Goal: Transaction & Acquisition: Book appointment/travel/reservation

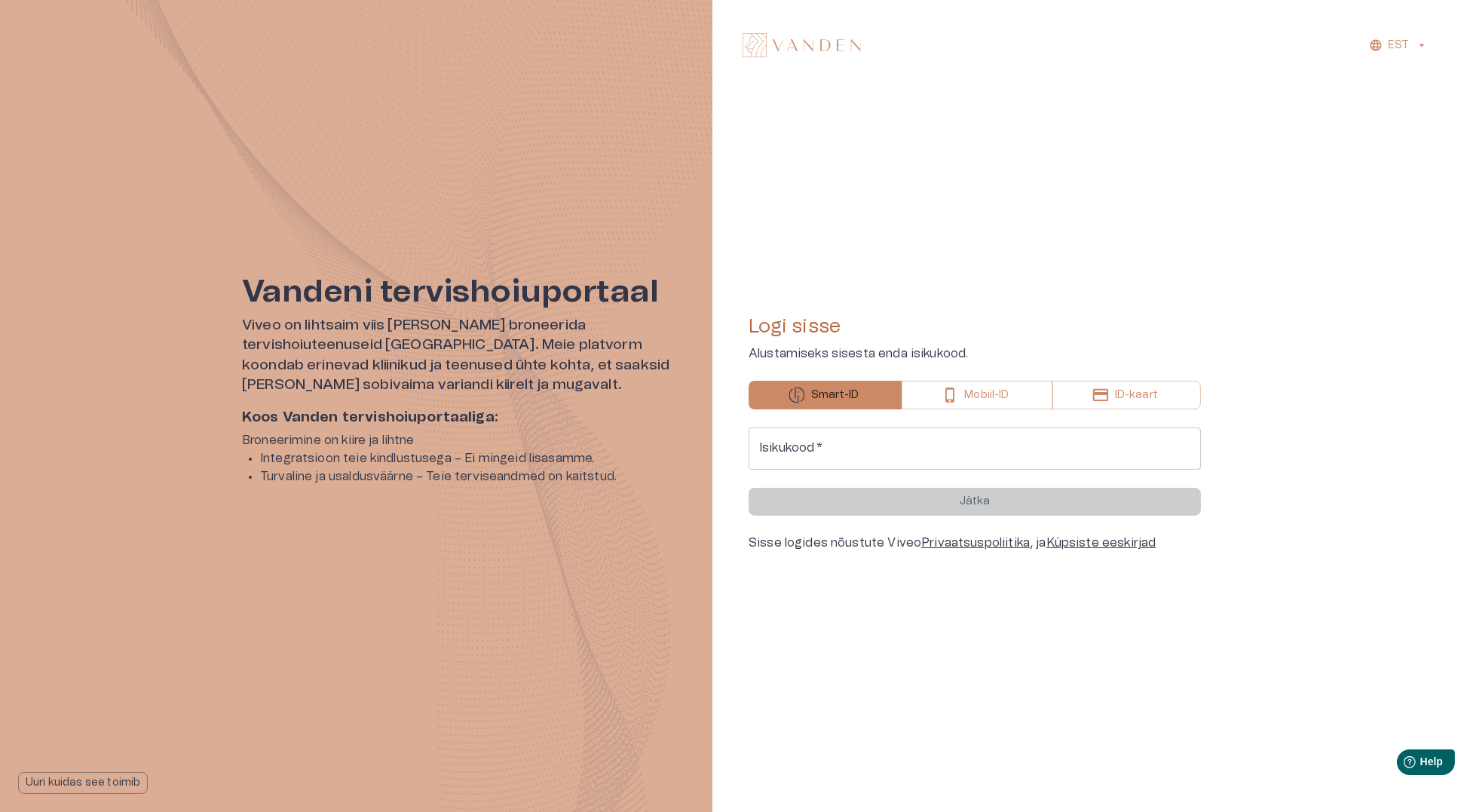
click at [891, 438] on input "Isikukood   *" at bounding box center [975, 449] width 453 height 42
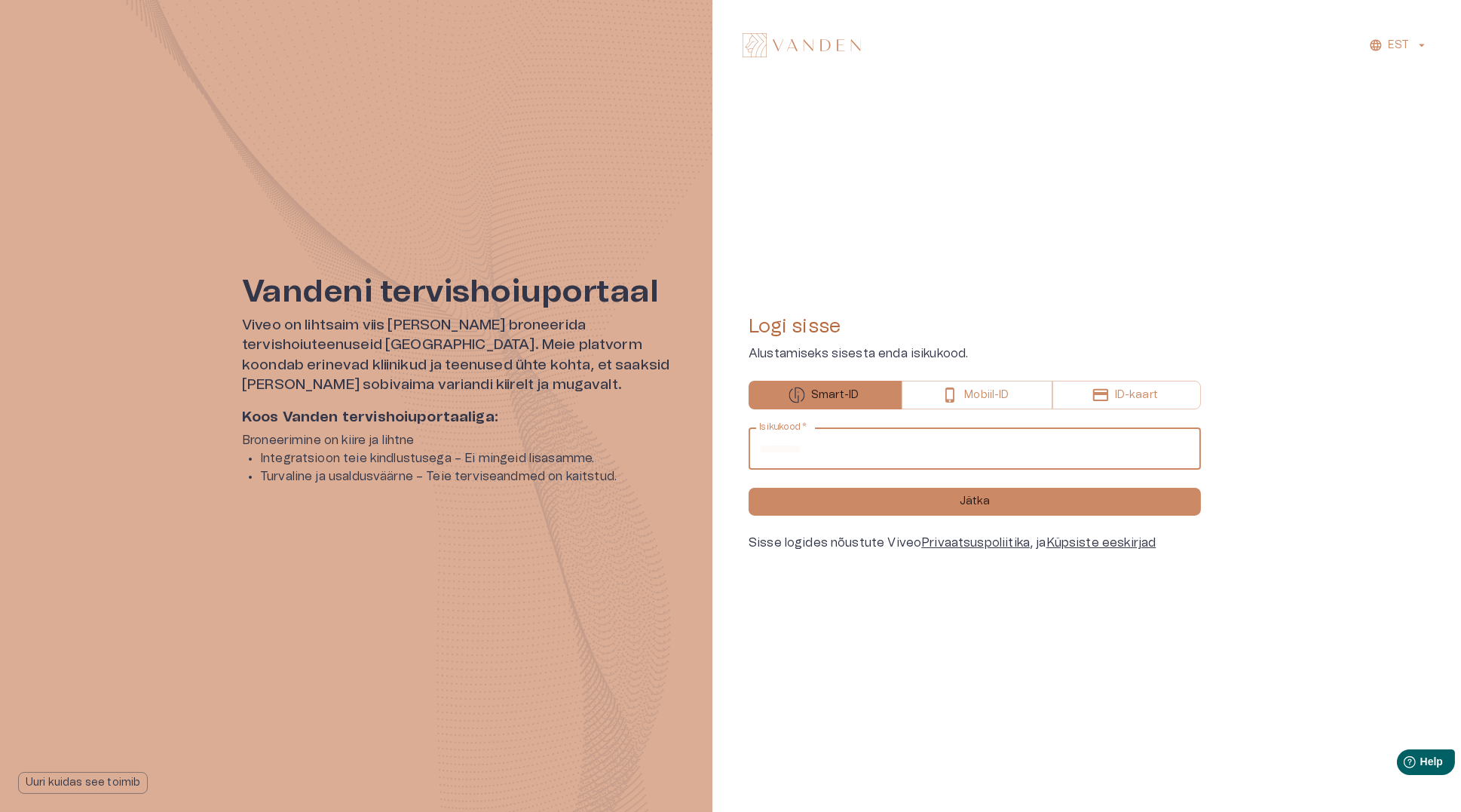
type input "**********"
click at [749, 487] on button "Jätka" at bounding box center [975, 501] width 453 height 28
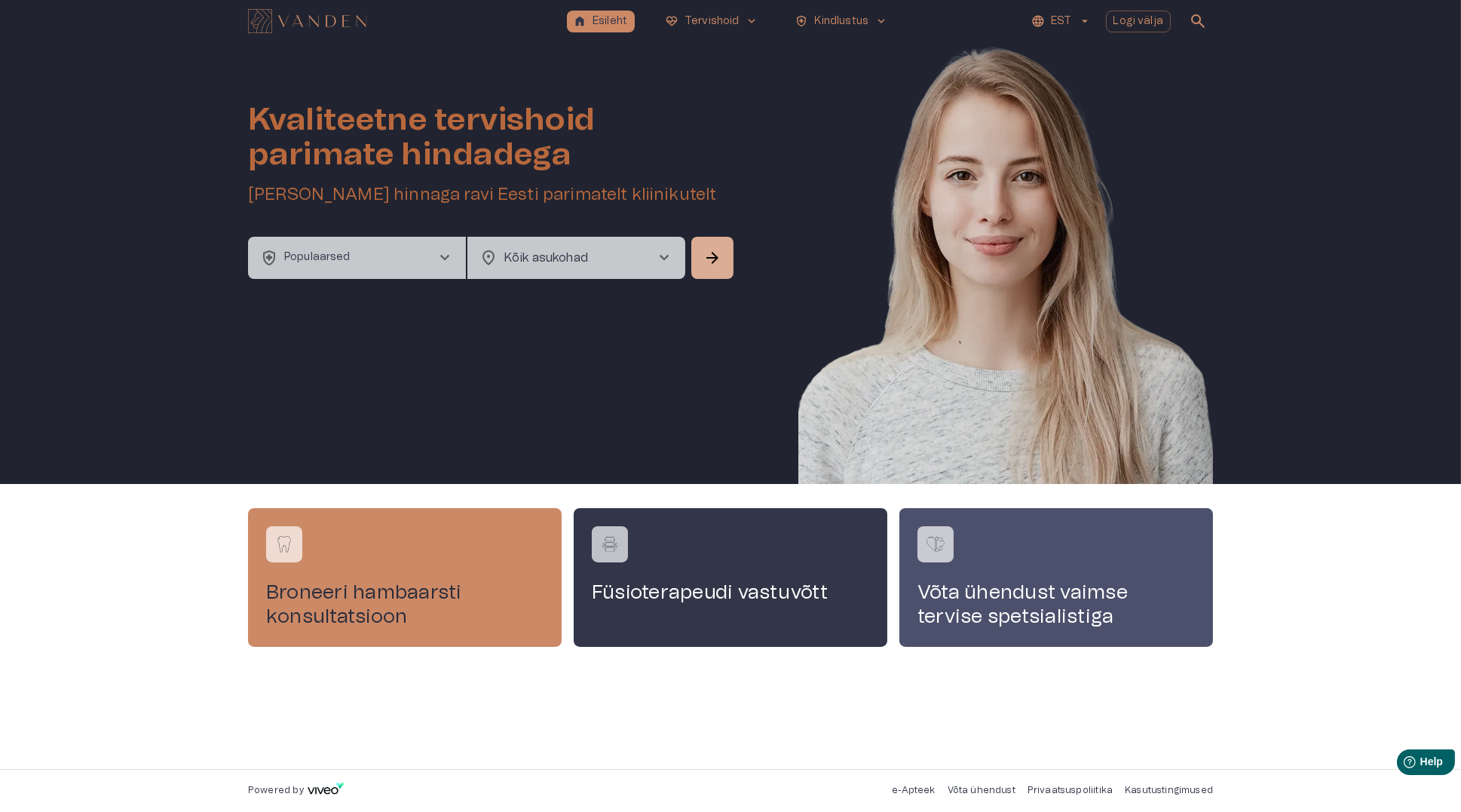
click at [330, 264] on p "Populaarsed" at bounding box center [317, 258] width 66 height 15
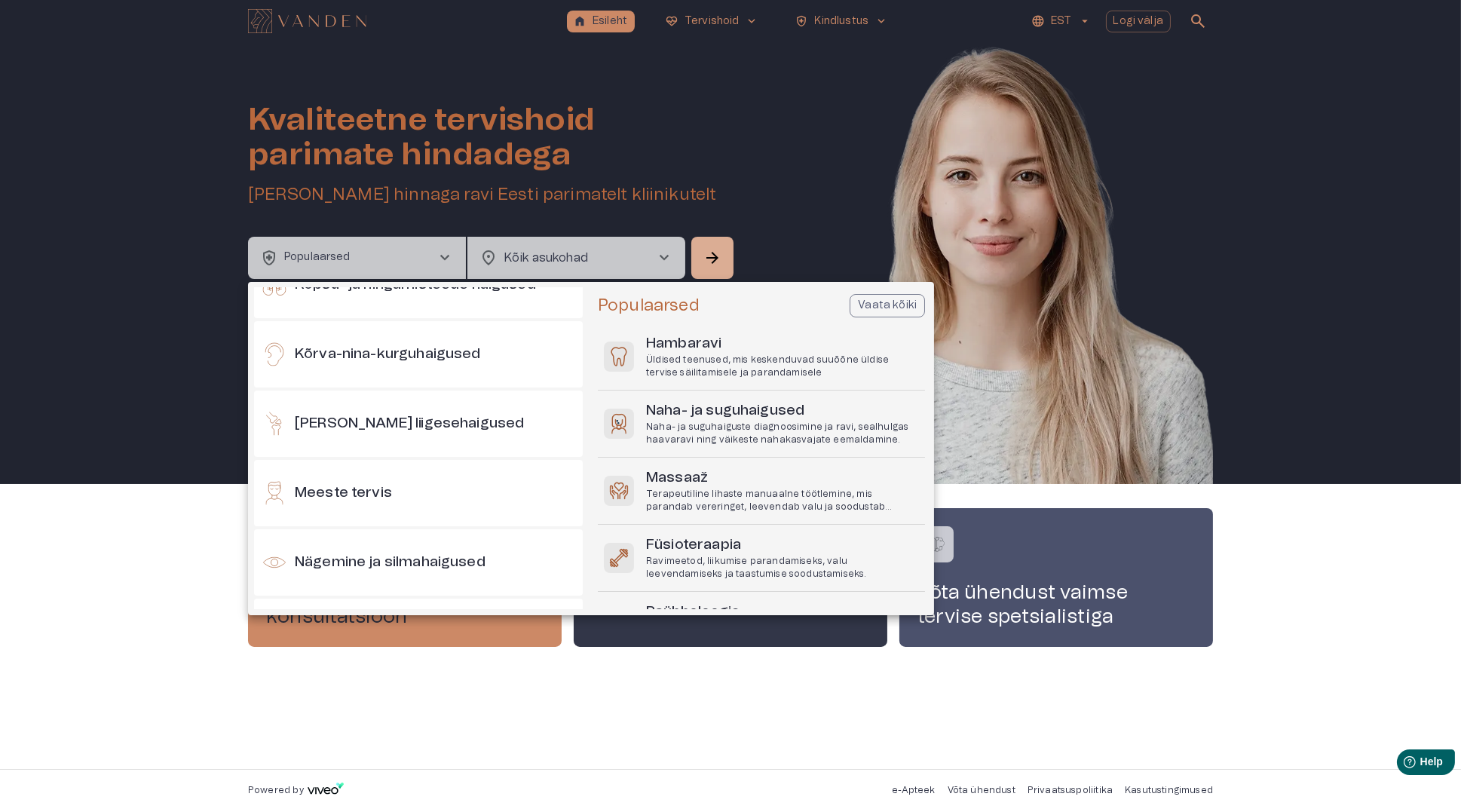
scroll to position [528, 0]
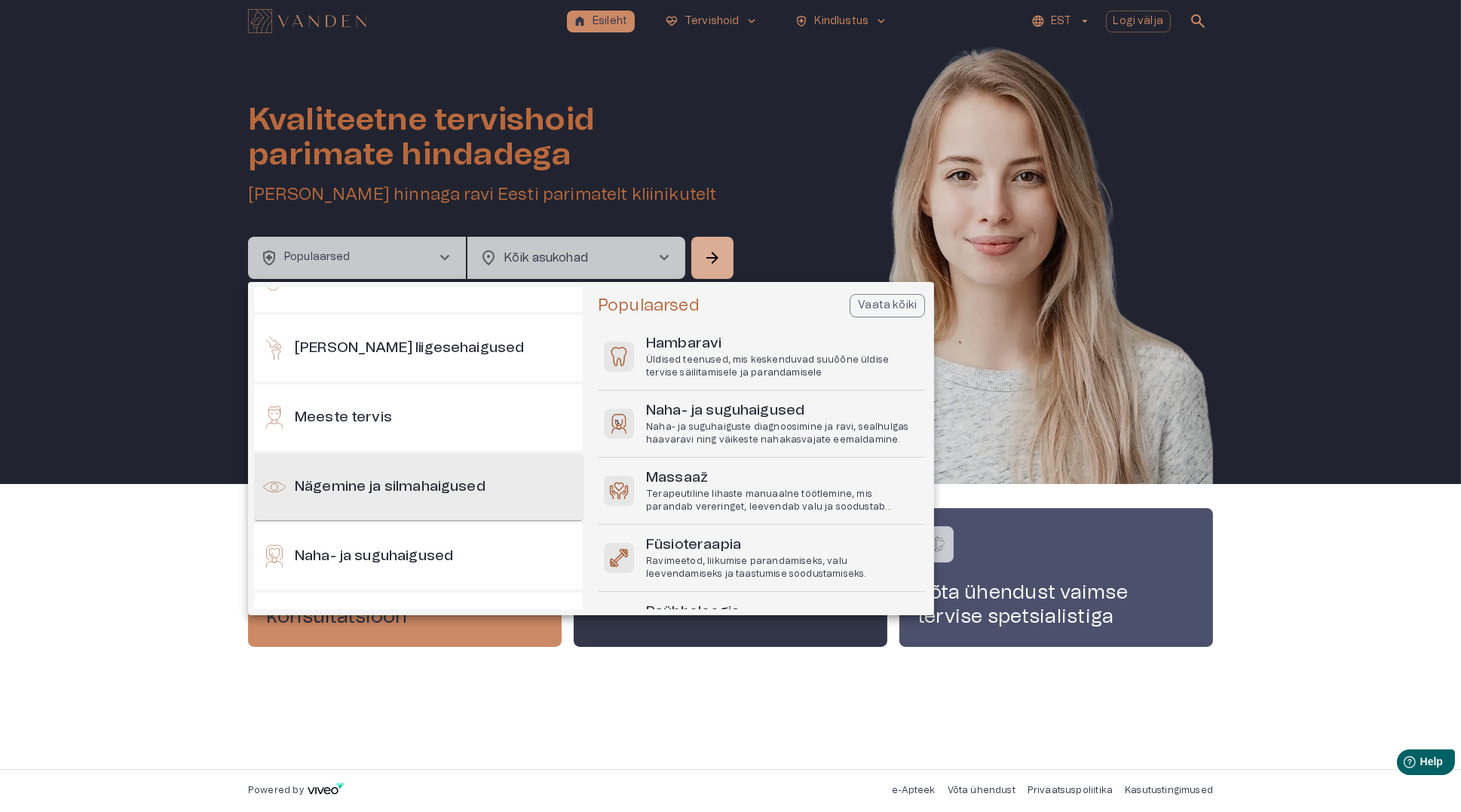
click at [389, 480] on h6 "Nägemine ja silmahaigused" at bounding box center [390, 486] width 190 height 20
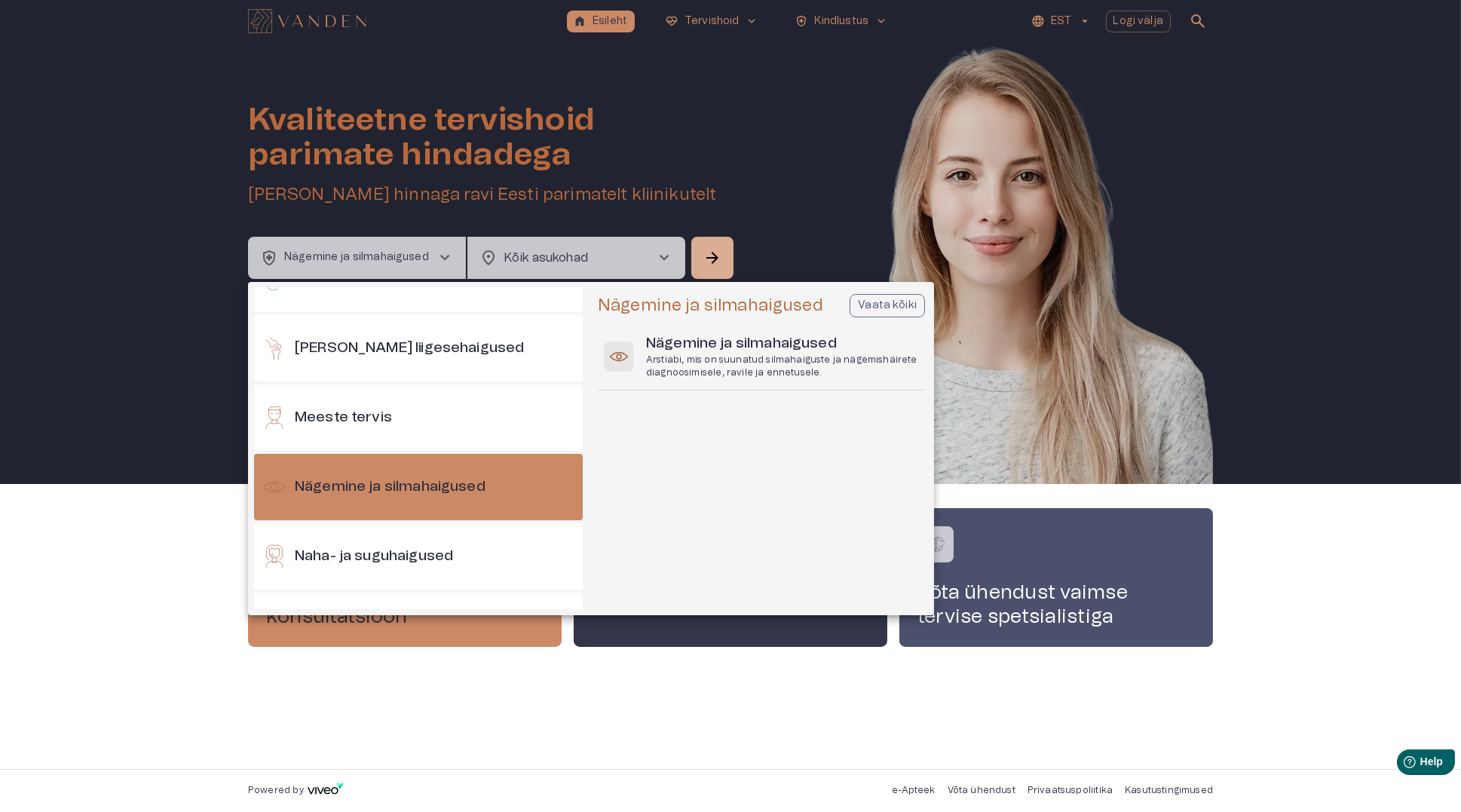
click at [904, 305] on p "Vaata kõiki" at bounding box center [887, 306] width 59 height 15
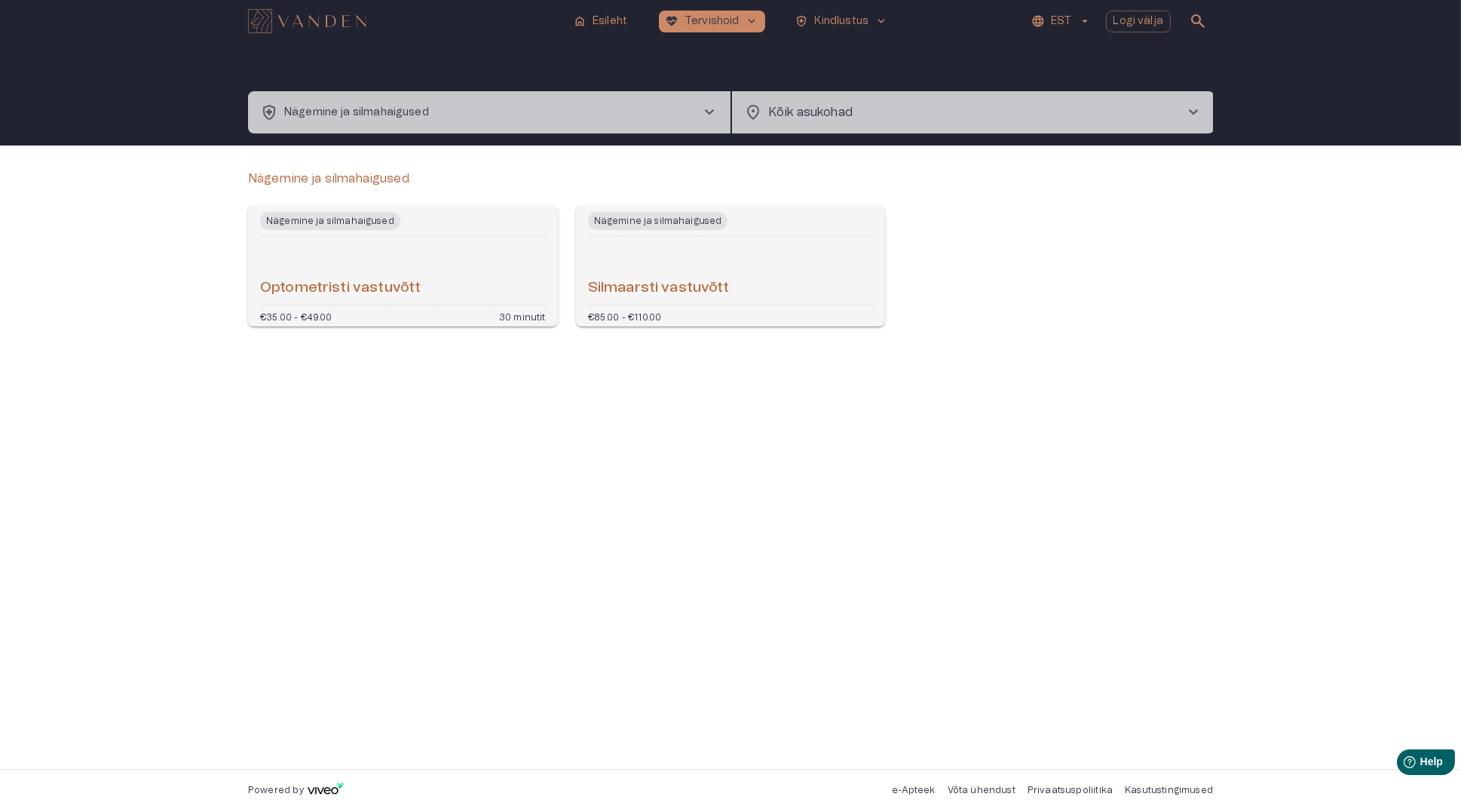
click at [373, 288] on h6 "Optometristi vastuvõtt" at bounding box center [340, 287] width 161 height 20
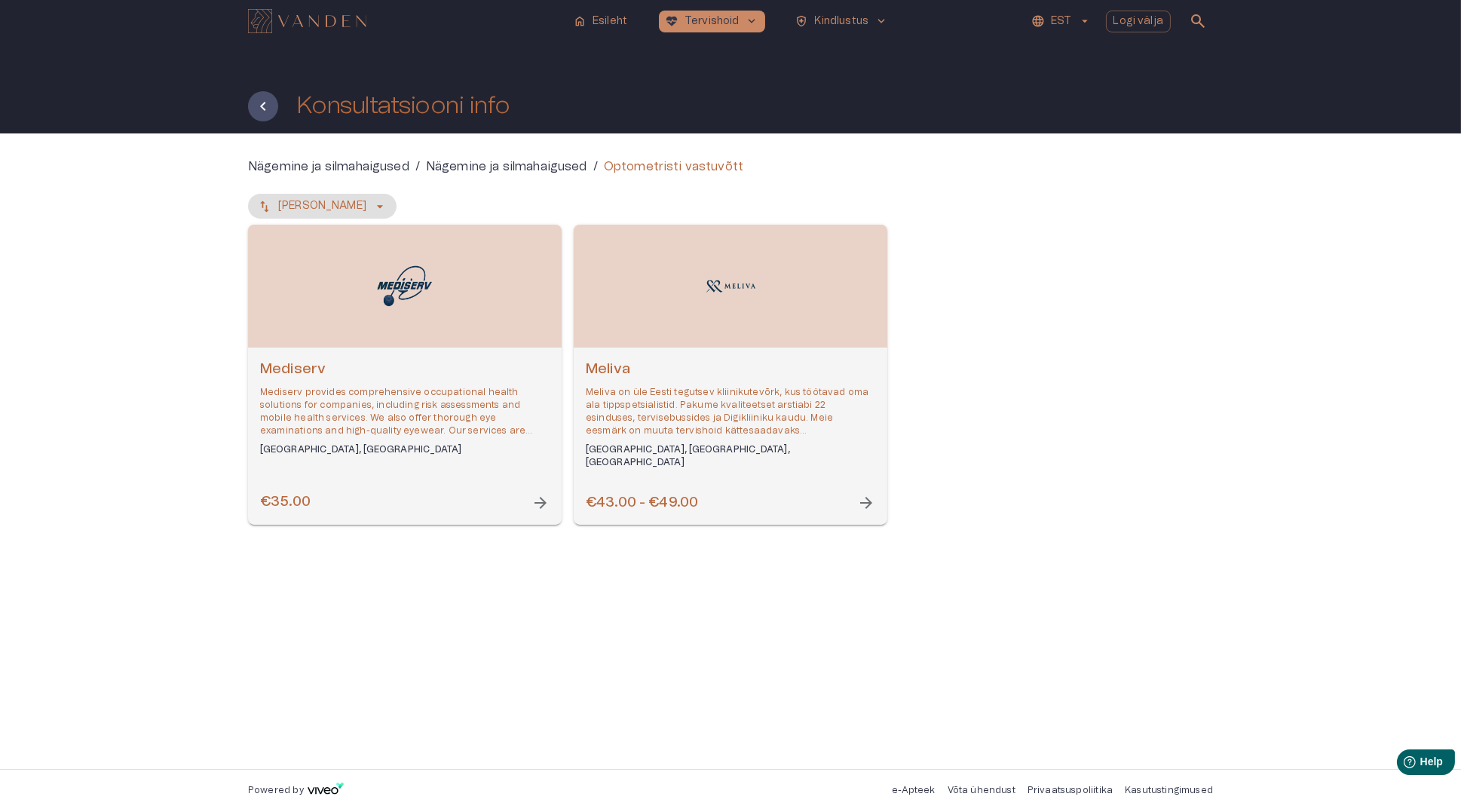
click at [400, 429] on p "Mediserv provides comprehensive occupational health solutions for companies, in…" at bounding box center [405, 412] width 289 height 52
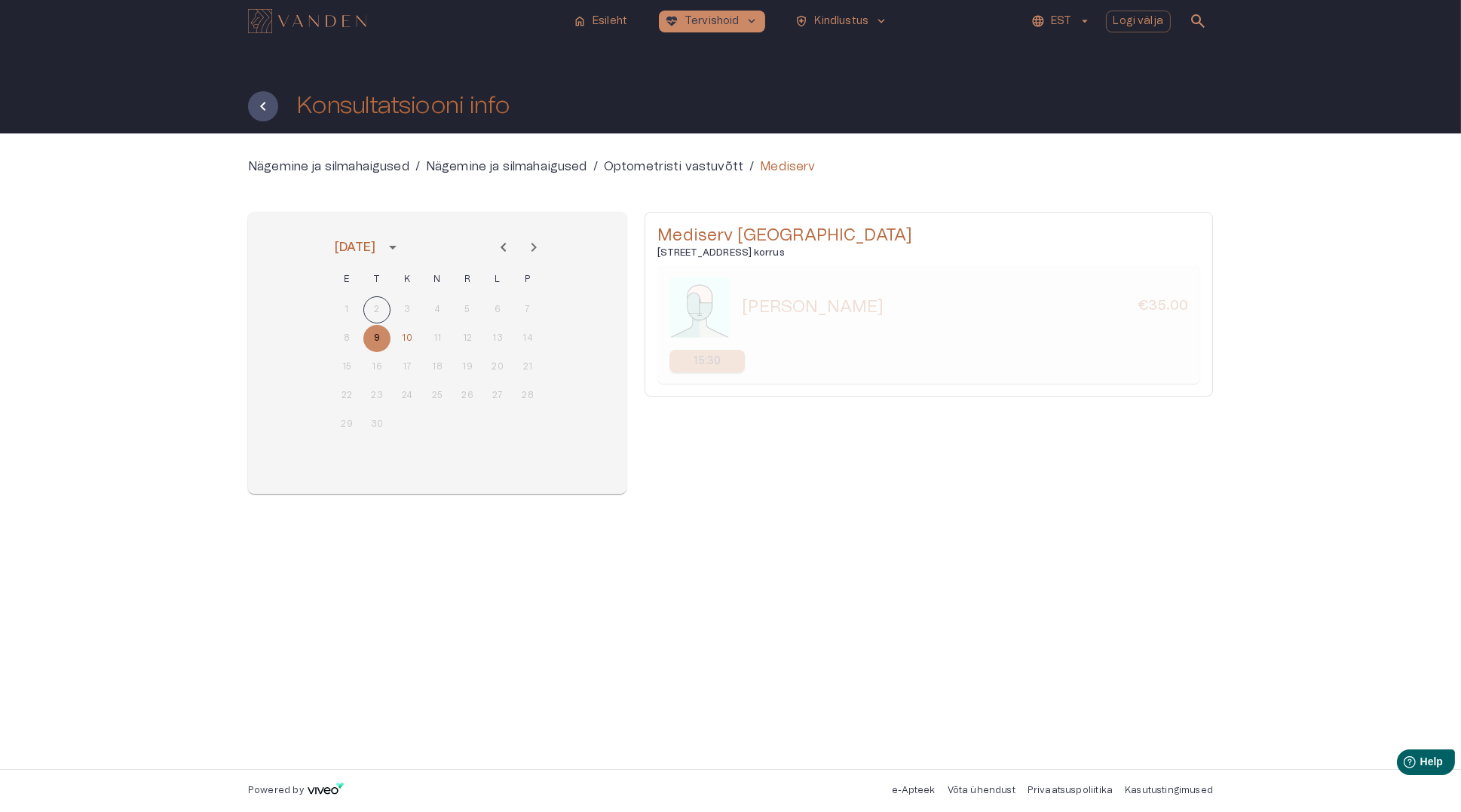
click at [793, 252] on h6 "[STREET_ADDRESS] korrus" at bounding box center [929, 252] width 543 height 12
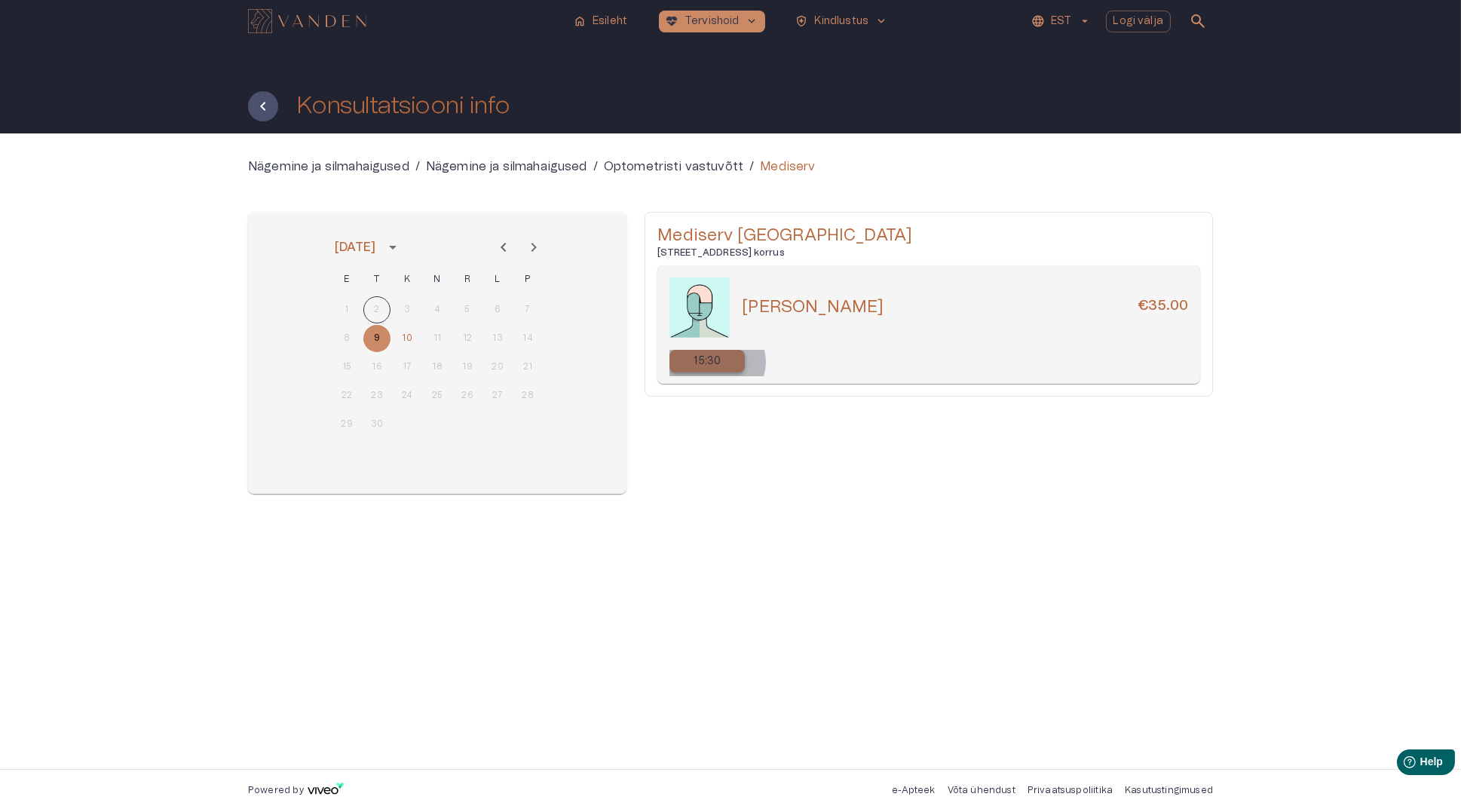
click at [716, 361] on p "15:30" at bounding box center [707, 361] width 27 height 15
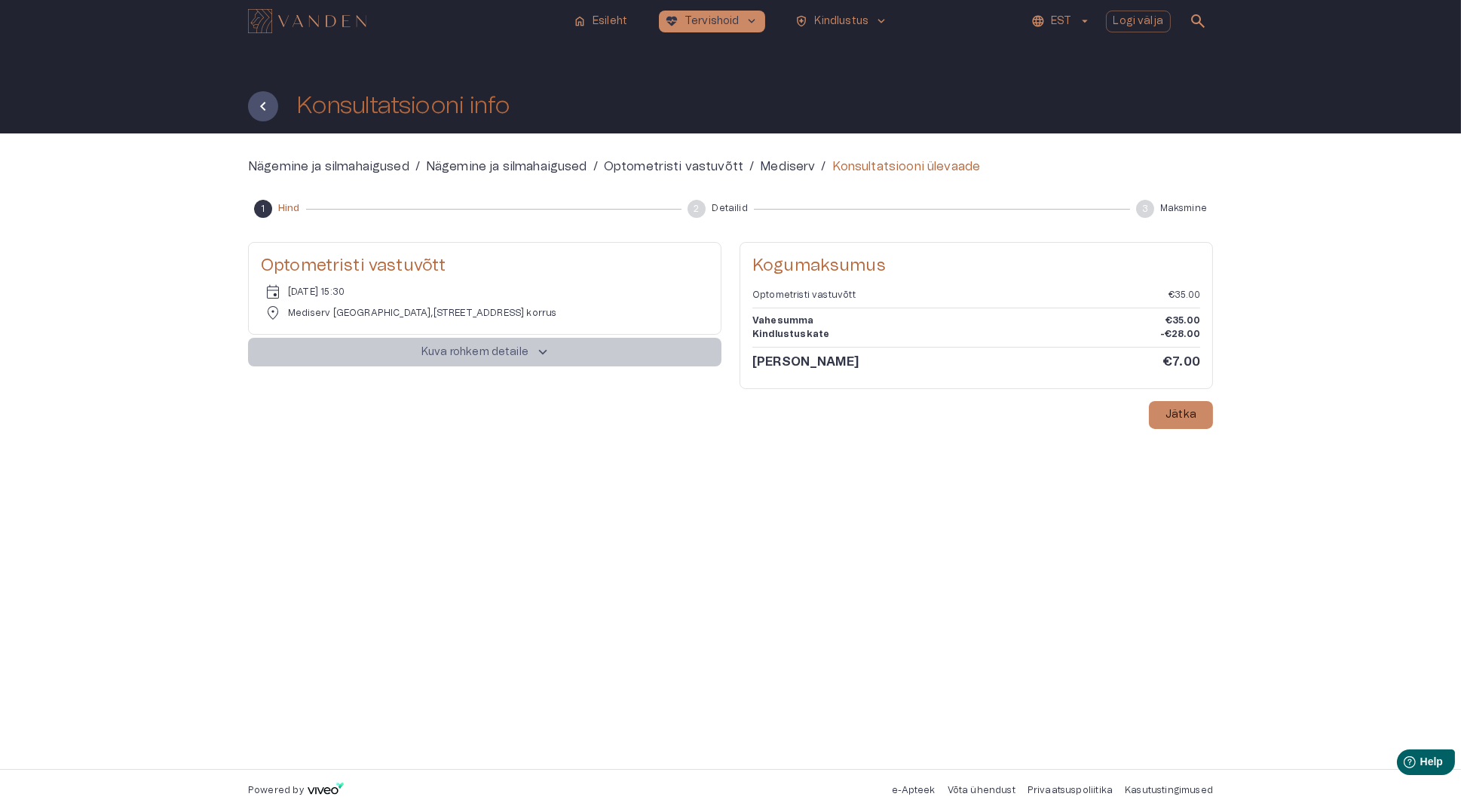
click at [561, 353] on button "Kuva rohkem detaile keyboard_arrow_up" at bounding box center [484, 352] width 474 height 29
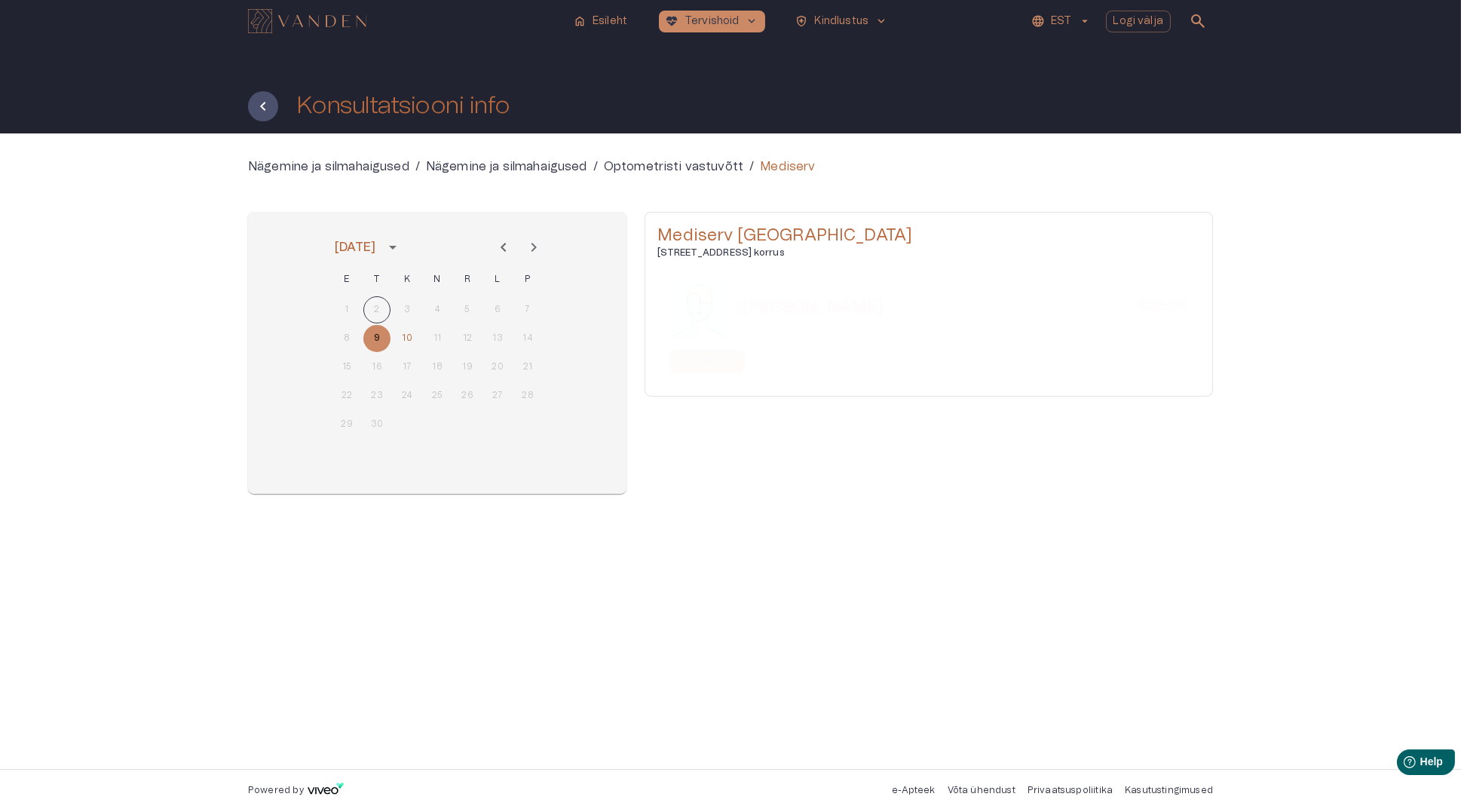
click at [852, 606] on div "Nägemine ja silmahaigused / Nägemine ja silmahaigused / Optometristi vastuvõtt …" at bounding box center [730, 451] width 965 height 587
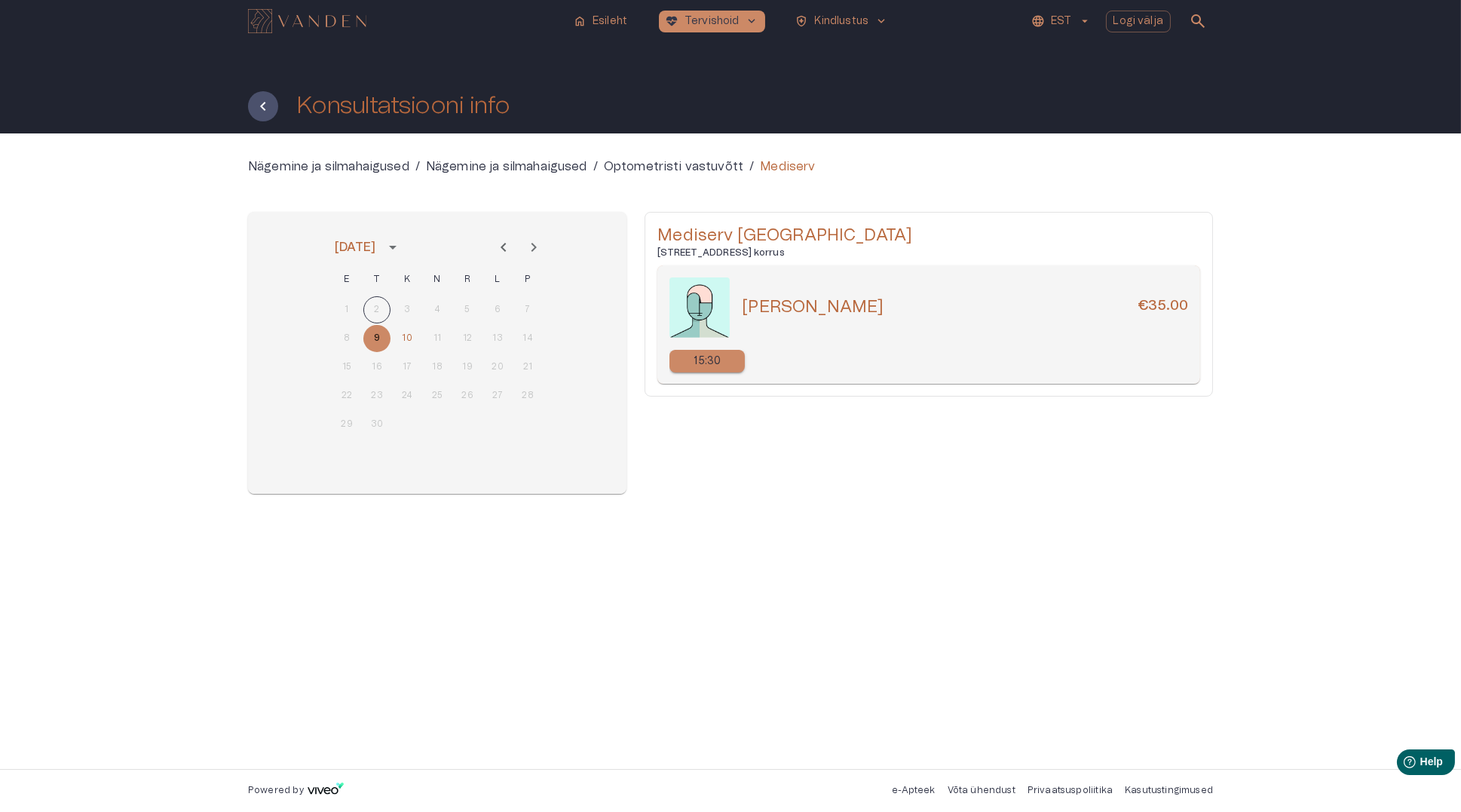
click at [641, 169] on p "Optometristi vastuvõtt" at bounding box center [673, 166] width 139 height 18
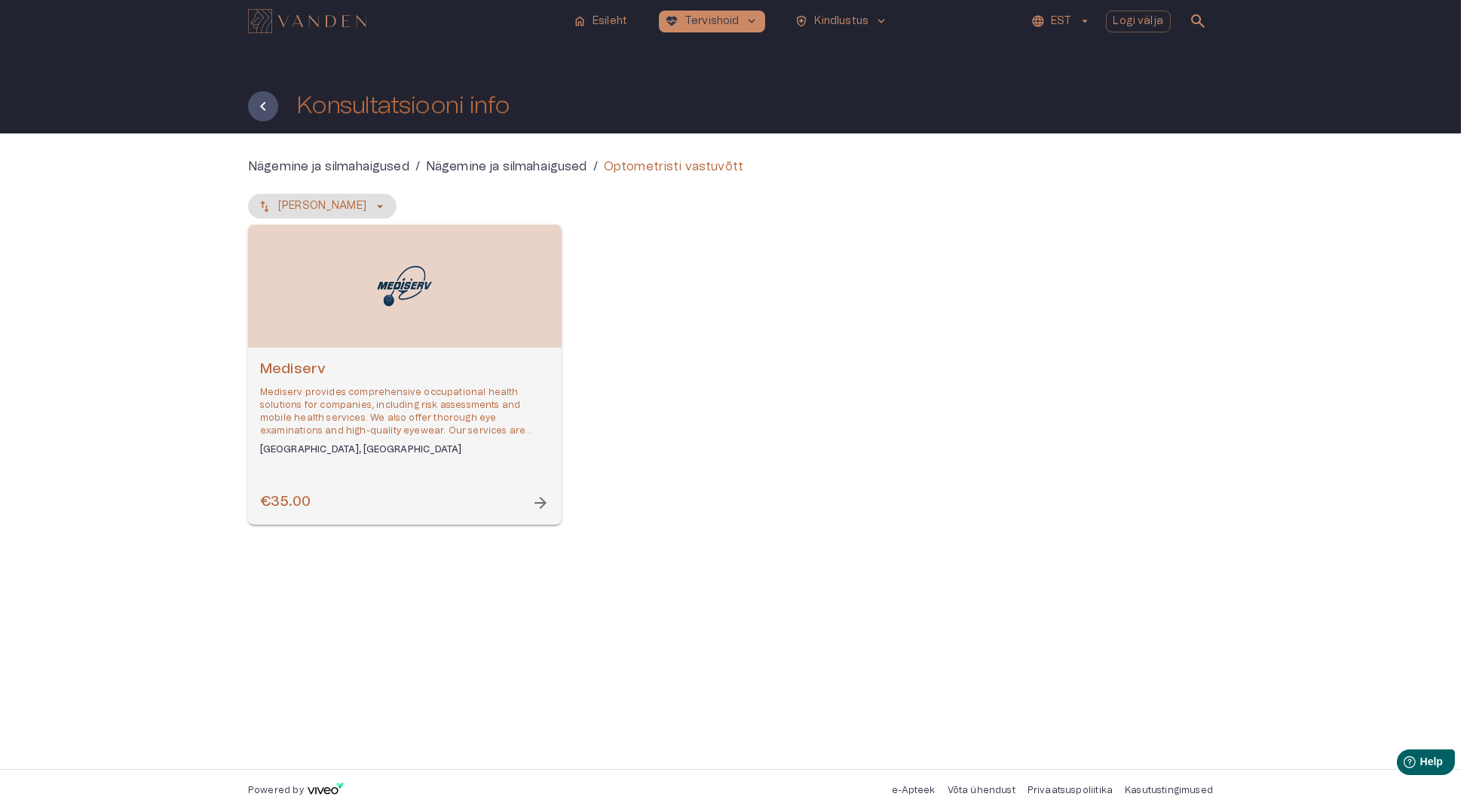
click at [342, 421] on p "Mediserv provides comprehensive occupational health solutions for companies, in…" at bounding box center [405, 412] width 289 height 52
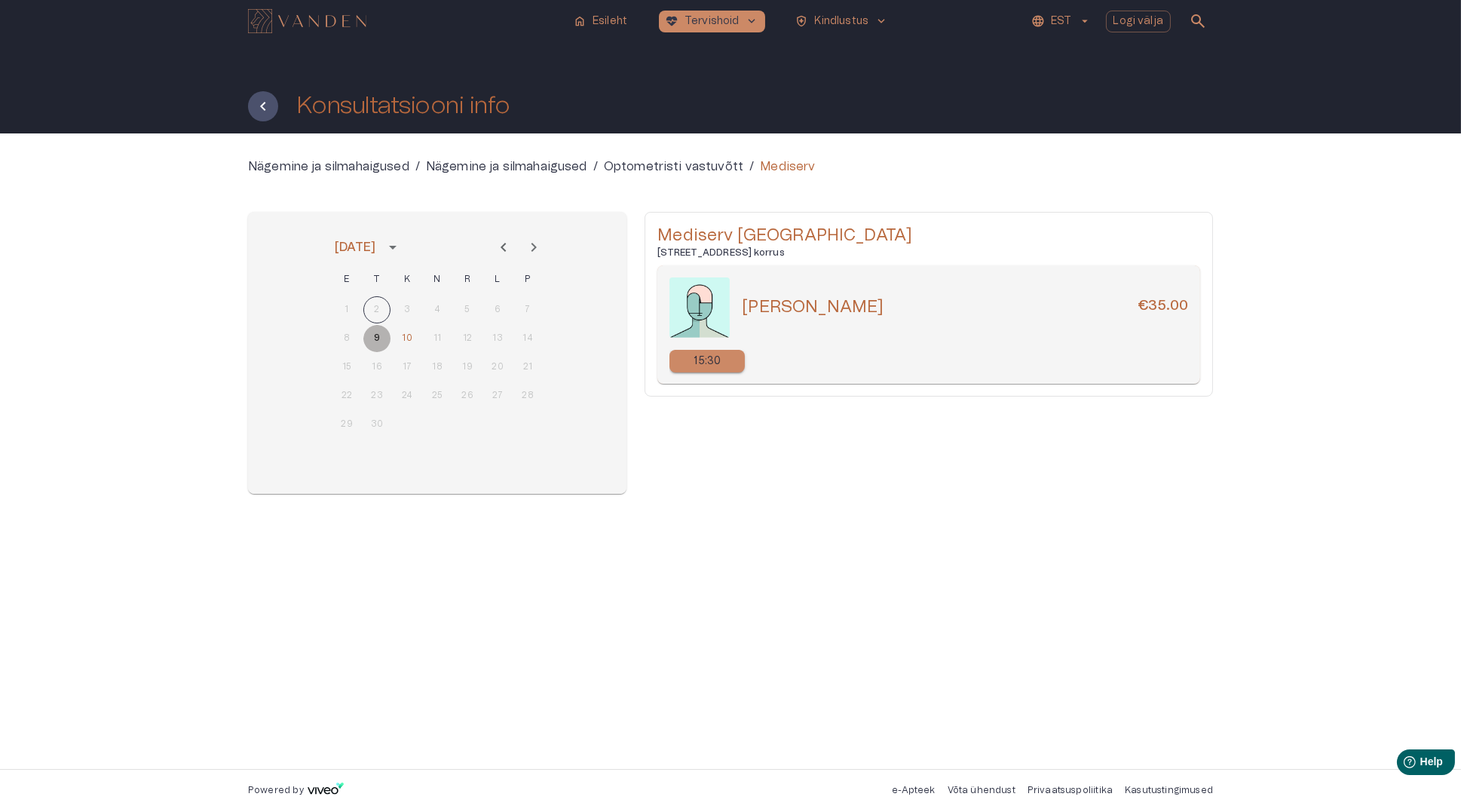
click at [383, 338] on button "9" at bounding box center [377, 338] width 27 height 27
click at [413, 337] on button "10" at bounding box center [407, 338] width 27 height 27
click at [384, 340] on button "9" at bounding box center [377, 338] width 27 height 27
click at [563, 641] on div "Nägemine ja silmahaigused / Nägemine ja silmahaigused / Optometristi vastuvõtt …" at bounding box center [730, 451] width 965 height 587
